Goal: Feedback & Contribution: Leave review/rating

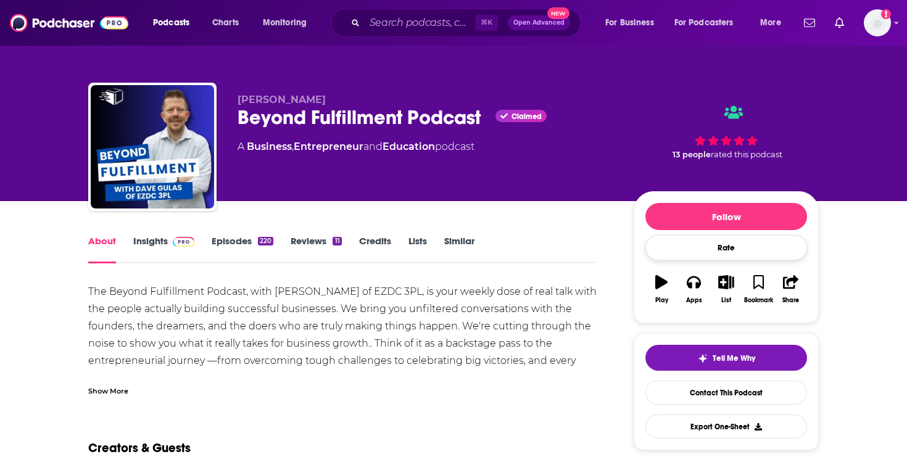
click at [748, 254] on div "Rate" at bounding box center [727, 247] width 162 height 25
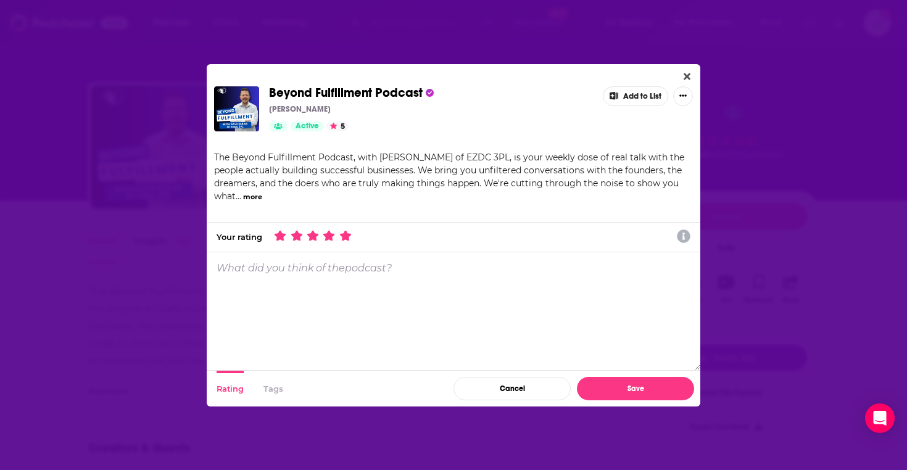
click at [344, 238] on icon "Dialog" at bounding box center [345, 235] width 11 height 11
click at [357, 275] on textarea "Dialog" at bounding box center [454, 311] width 494 height 118
click at [482, 285] on textarea "Dialog" at bounding box center [454, 311] width 494 height 118
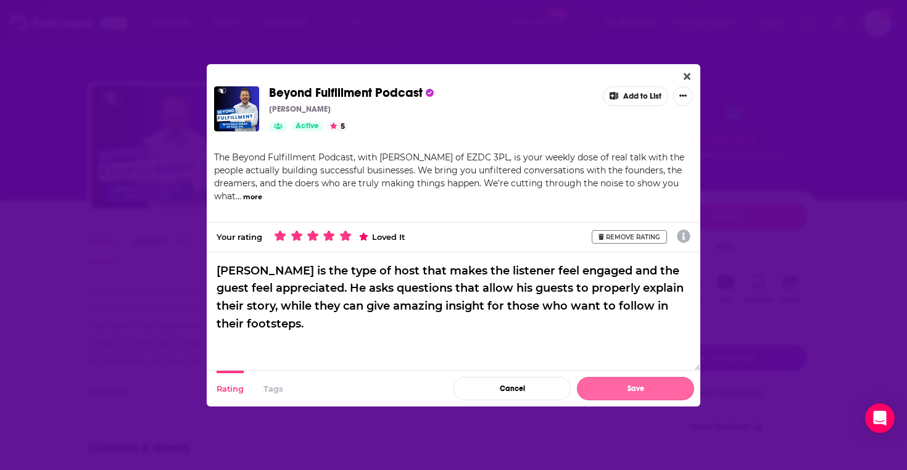
type textarea "[PERSON_NAME] is the type of host that makes the listener feel engaged and the …"
click at [638, 390] on button "Save" at bounding box center [635, 388] width 117 height 23
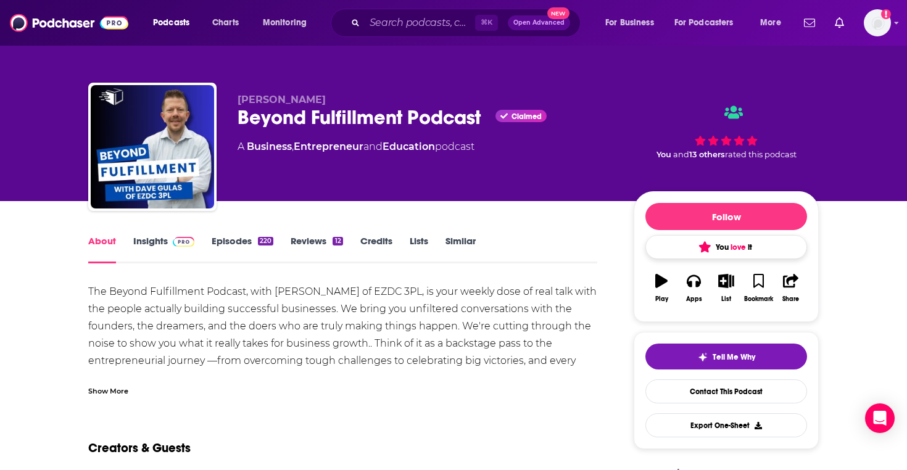
click at [744, 246] on span "love" at bounding box center [738, 248] width 15 height 10
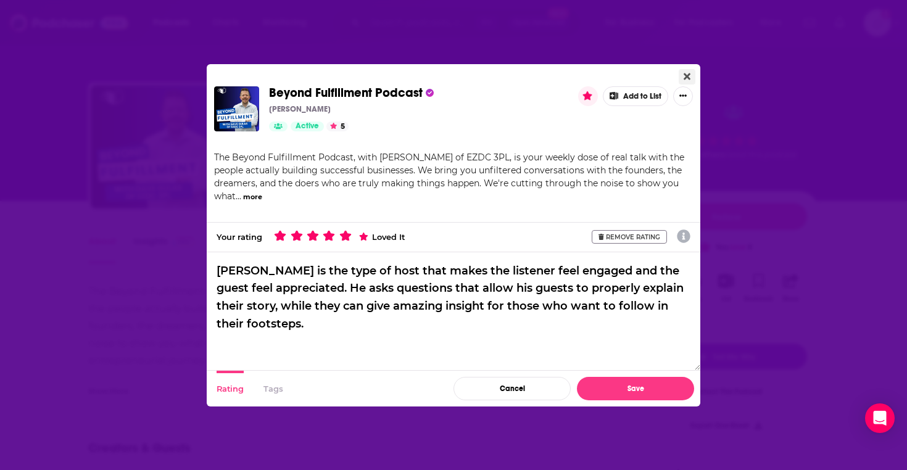
click at [688, 70] on button "Close" at bounding box center [687, 76] width 17 height 15
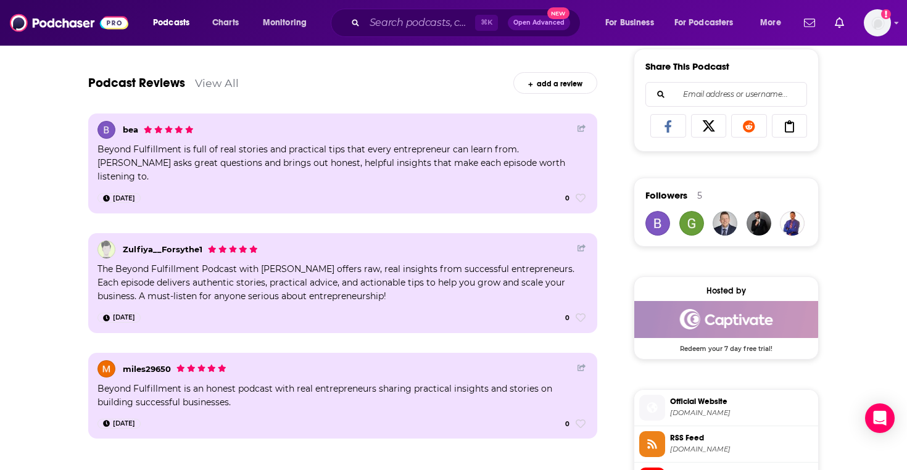
scroll to position [763, 0]
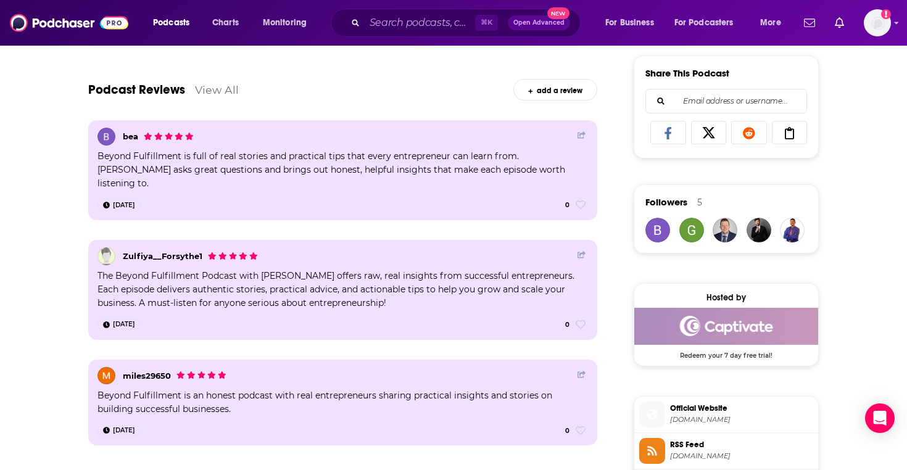
click at [204, 91] on link "View All" at bounding box center [217, 89] width 44 height 13
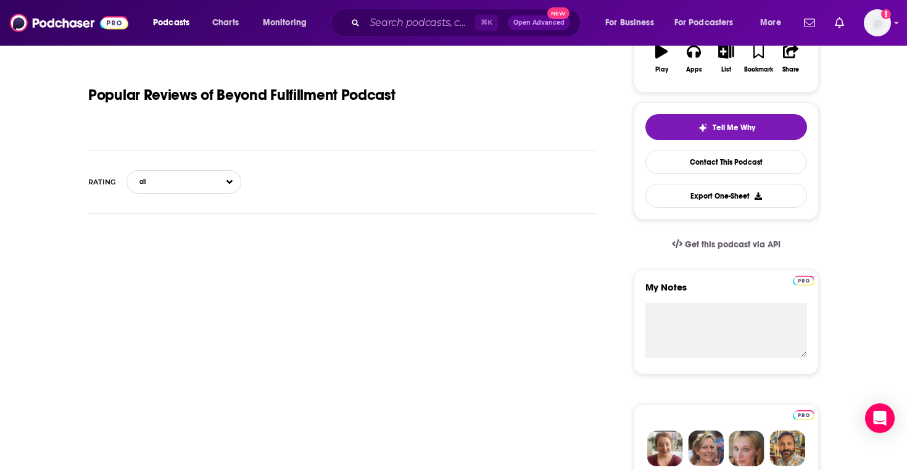
scroll to position [233, 0]
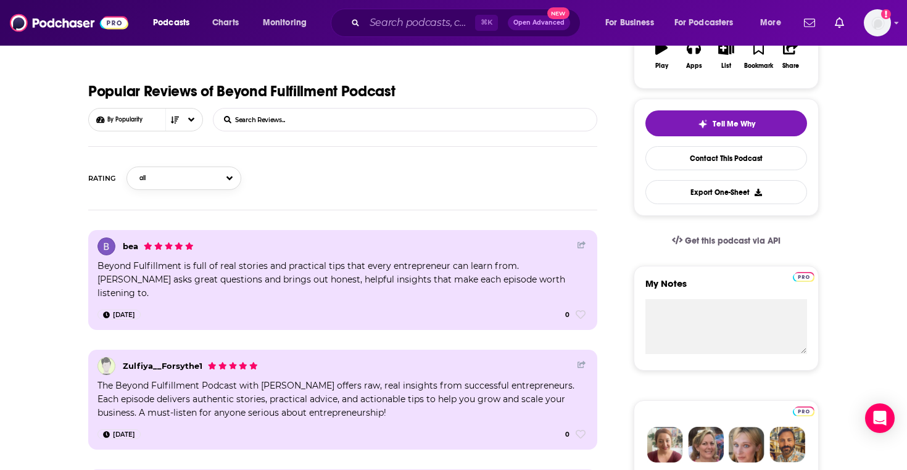
click at [225, 182] on button "all" at bounding box center [184, 178] width 115 height 23
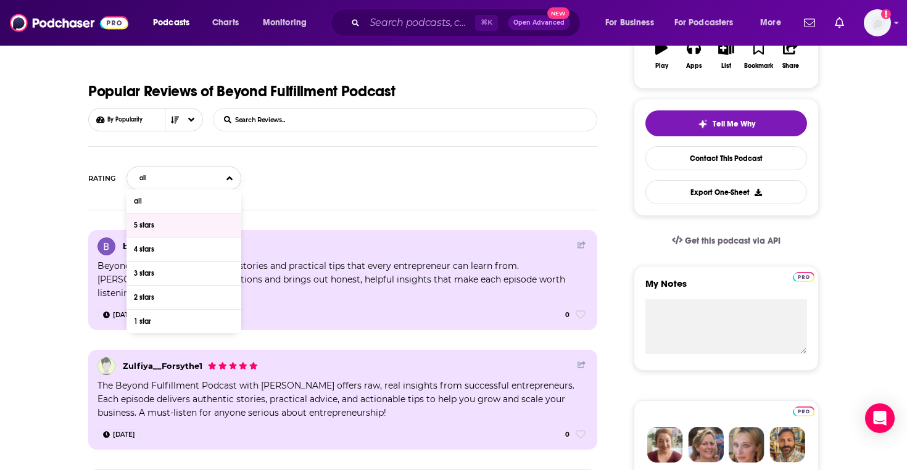
click at [212, 233] on div "5 stars" at bounding box center [184, 225] width 115 height 23
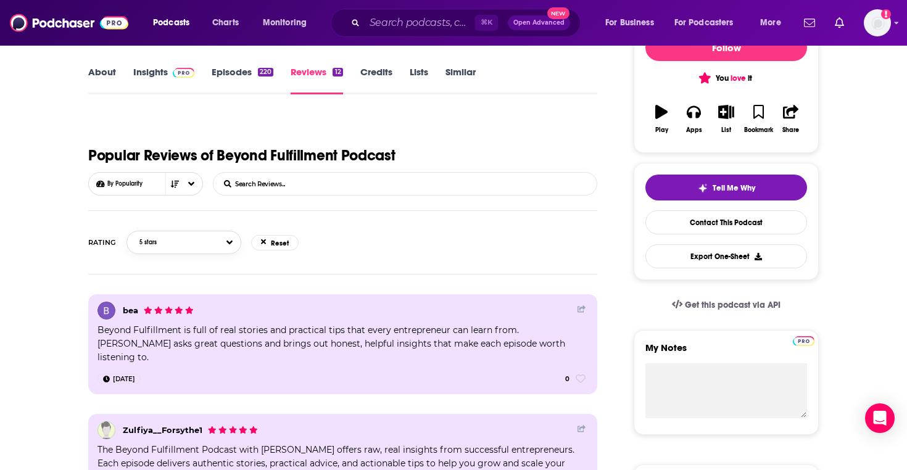
scroll to position [0, 0]
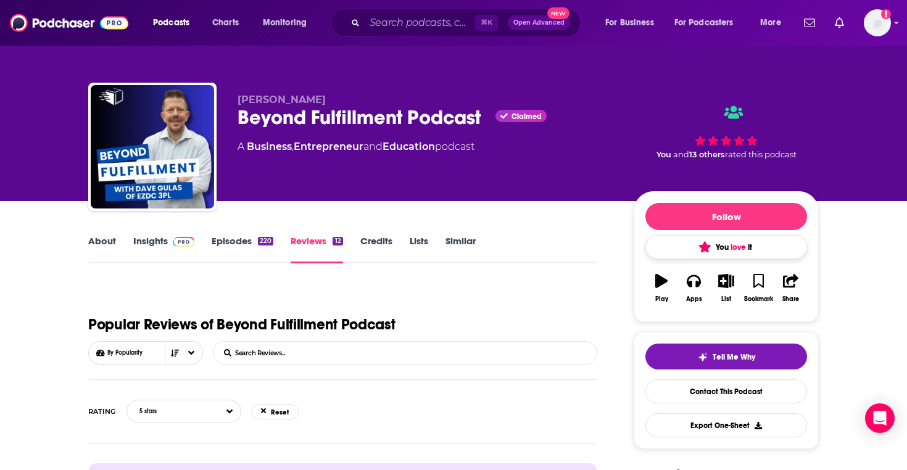
click at [738, 247] on span "love" at bounding box center [738, 248] width 15 height 10
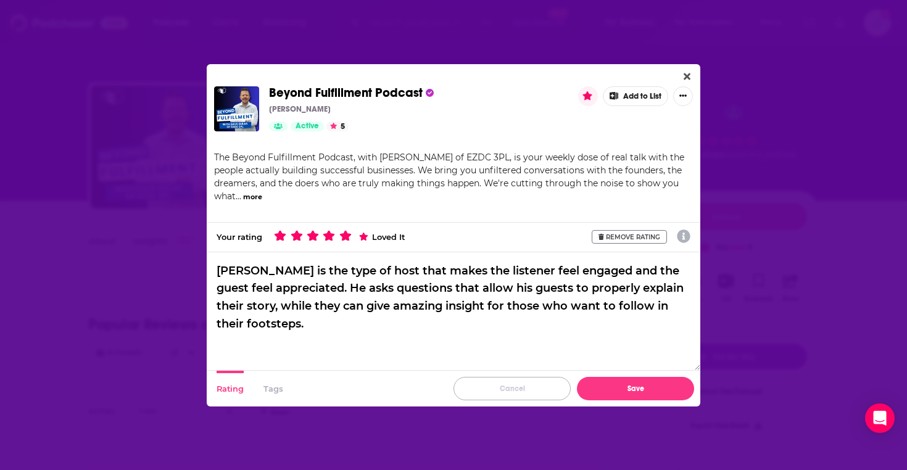
click at [535, 395] on button "Cancel" at bounding box center [512, 388] width 117 height 23
